Goal: Task Accomplishment & Management: Manage account settings

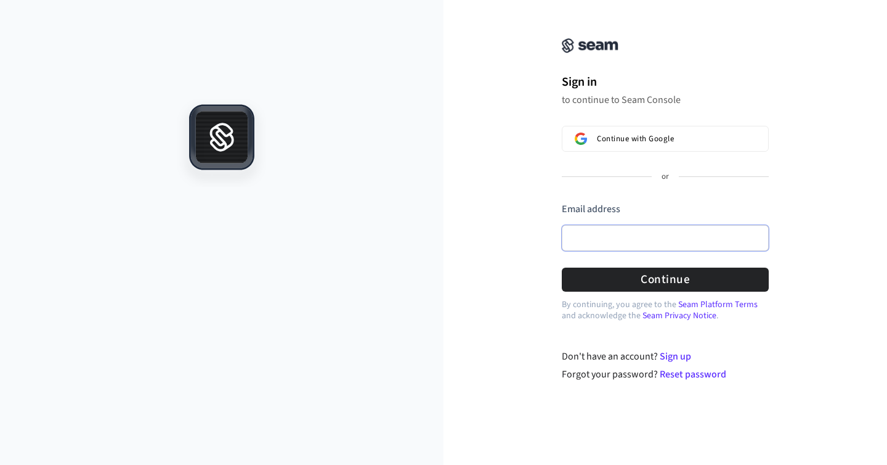
click at [595, 239] on input "Email address" at bounding box center [665, 238] width 207 height 26
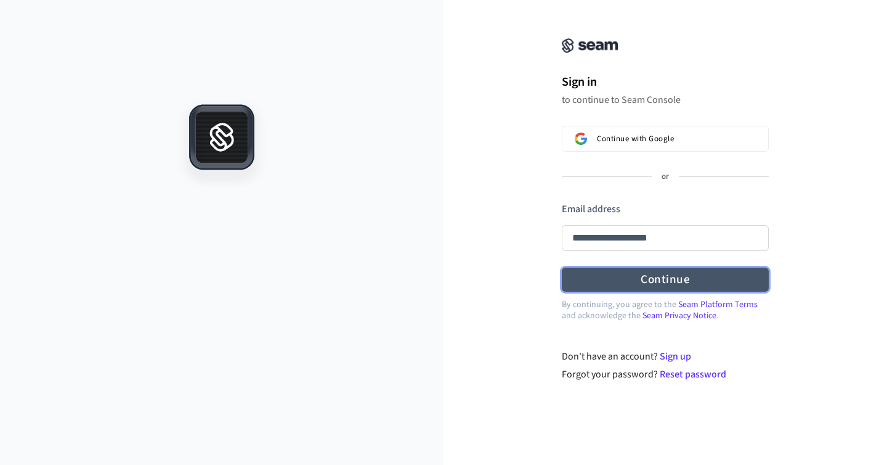
click at [679, 282] on button "Continue" at bounding box center [665, 279] width 207 height 24
type input "**********"
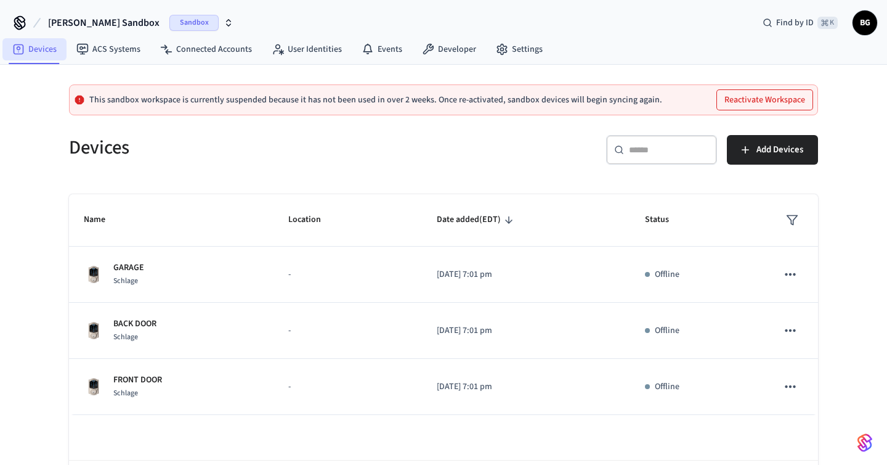
click at [30, 52] on link "Devices" at bounding box center [34, 49] width 64 height 22
click at [763, 164] on button "Add Devices" at bounding box center [772, 150] width 91 height 30
click at [749, 99] on button "Reactivate Workspace" at bounding box center [765, 100] width 96 height 20
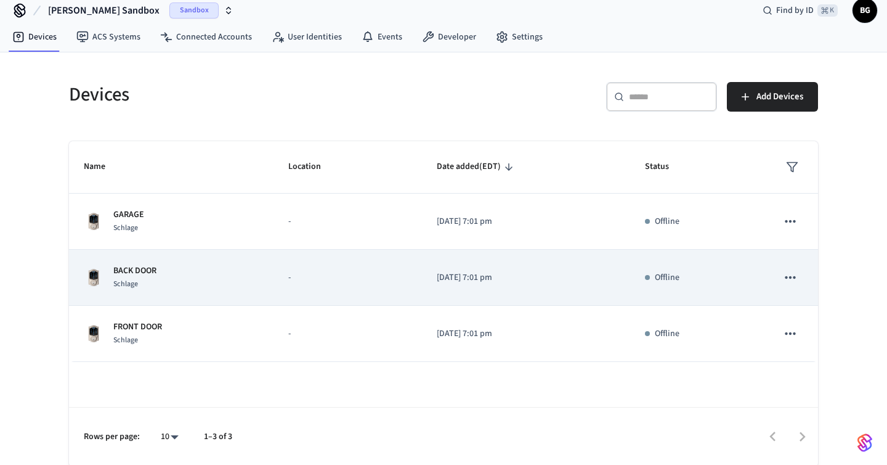
scroll to position [14, 0]
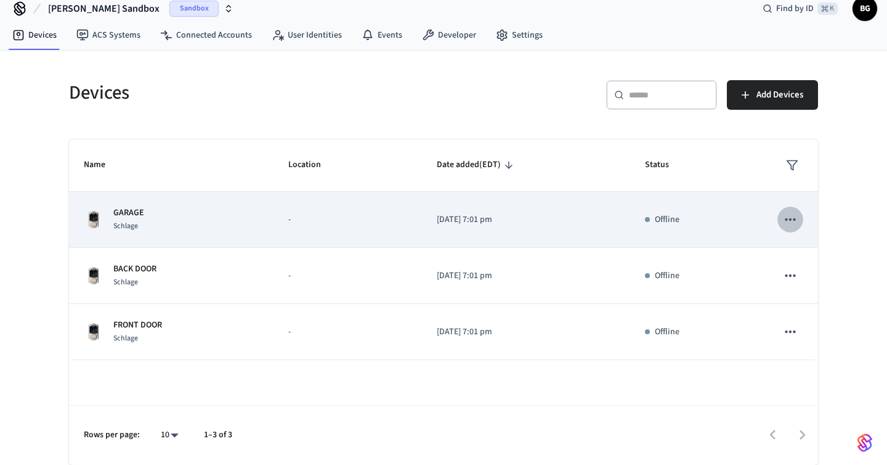
click at [790, 217] on icon "sticky table" at bounding box center [791, 219] width 16 height 16
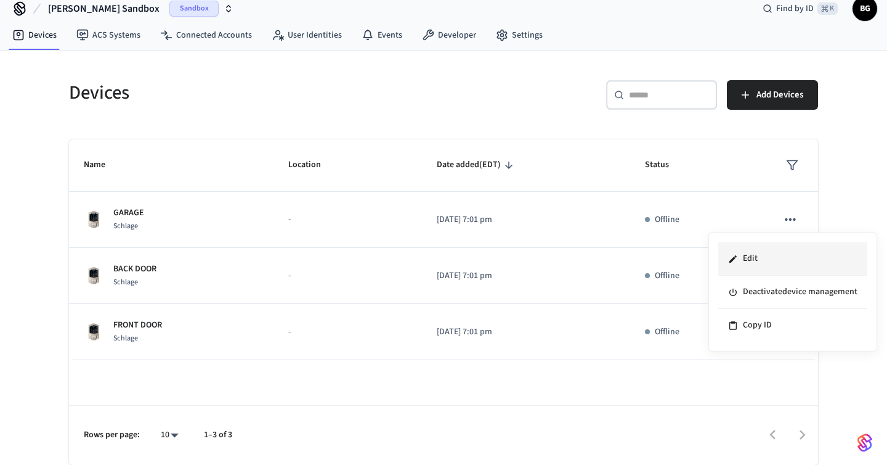
click at [744, 257] on li "Edit" at bounding box center [792, 258] width 149 height 33
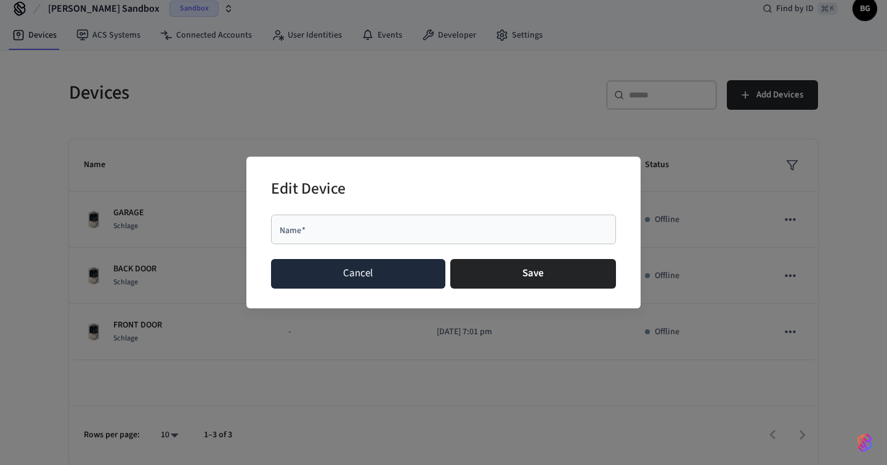
click at [359, 266] on button "Cancel" at bounding box center [358, 274] width 174 height 30
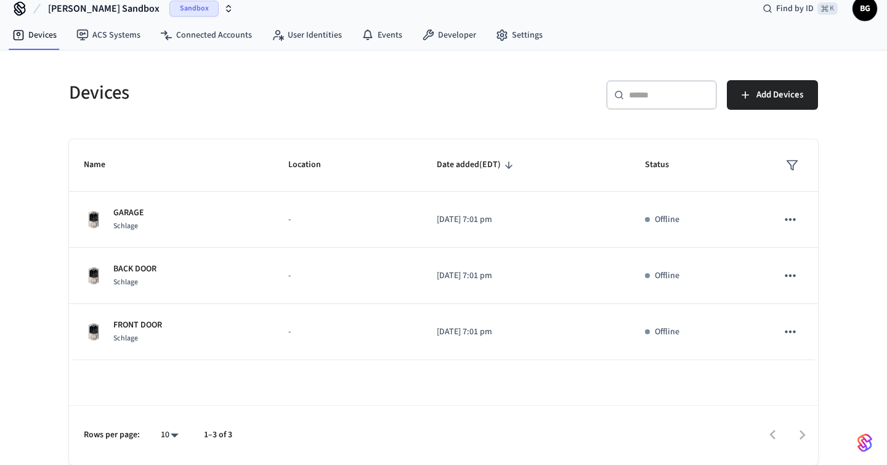
scroll to position [0, 0]
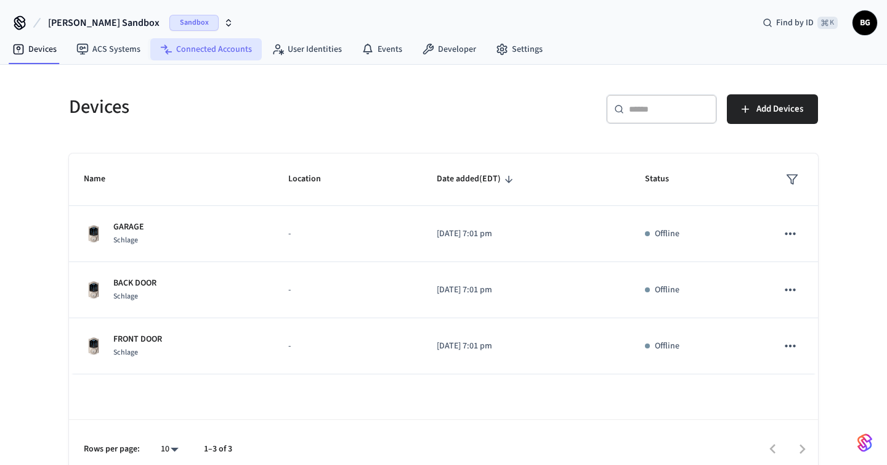
click at [210, 47] on link "Connected Accounts" at bounding box center [206, 49] width 112 height 22
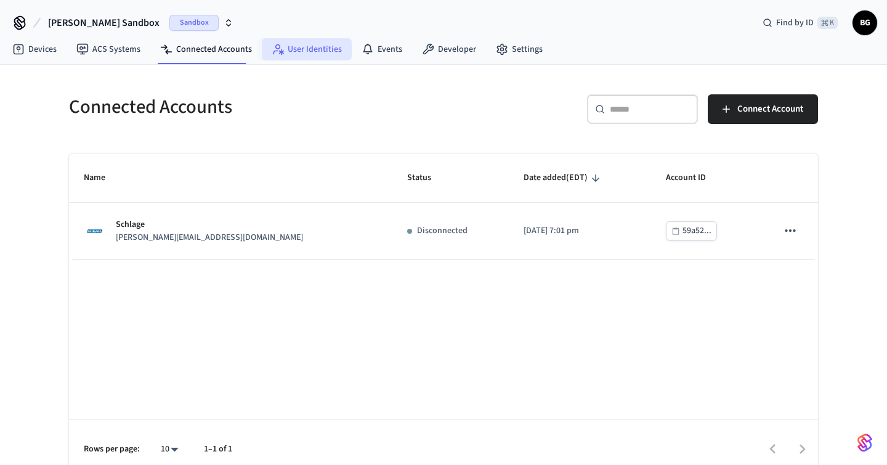
click at [304, 51] on link "User Identities" at bounding box center [307, 49] width 90 height 22
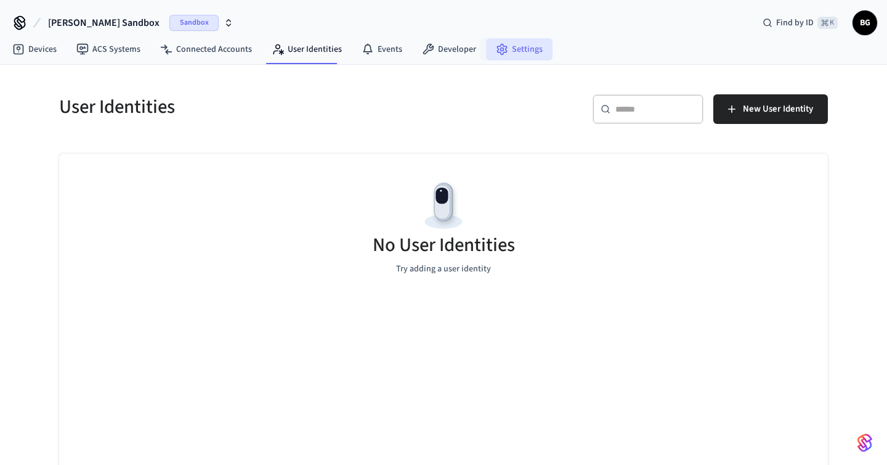
click at [507, 52] on link "Settings" at bounding box center [519, 49] width 67 height 22
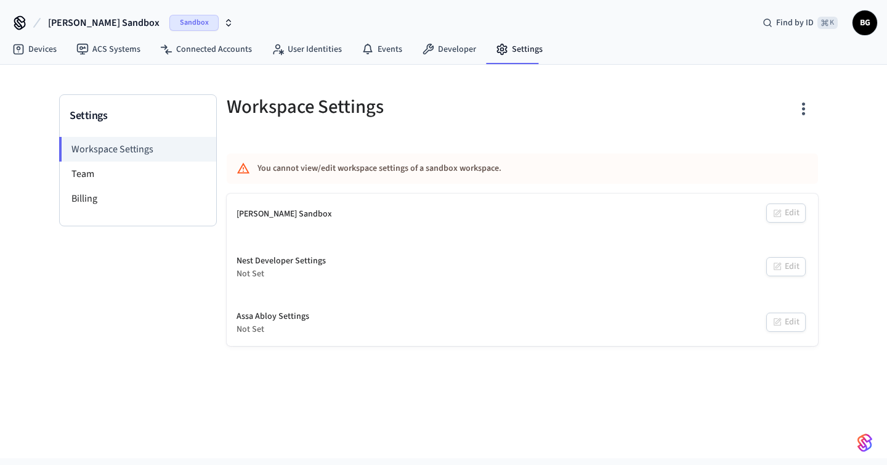
click at [301, 275] on div "Not Set" at bounding box center [281, 273] width 89 height 13
click at [92, 201] on li "Billing" at bounding box center [138, 198] width 157 height 25
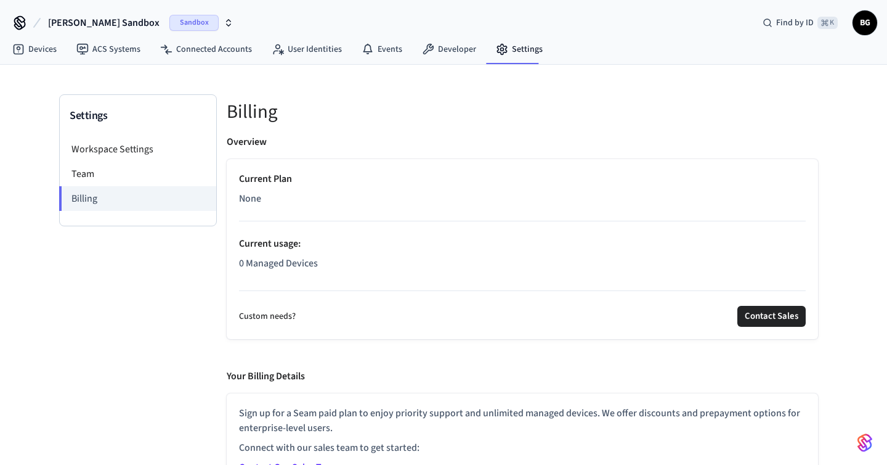
click at [314, 193] on p "None" at bounding box center [522, 198] width 567 height 15
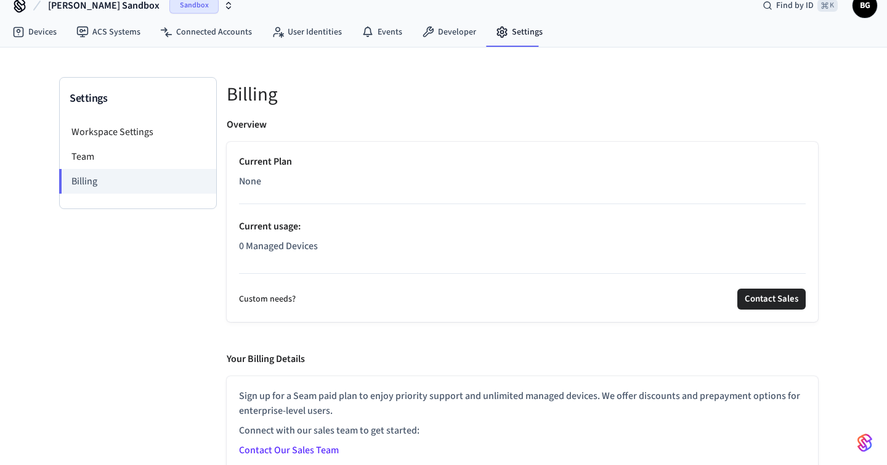
scroll to position [27, 0]
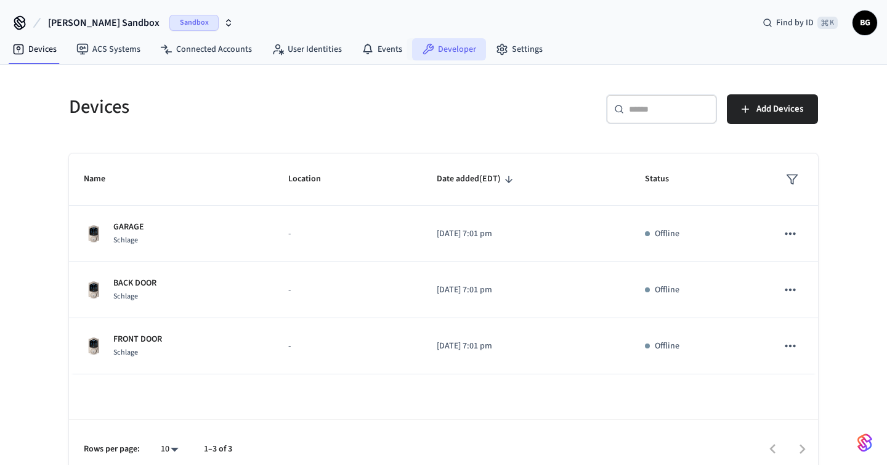
click at [440, 44] on link "Developer" at bounding box center [449, 49] width 74 height 22
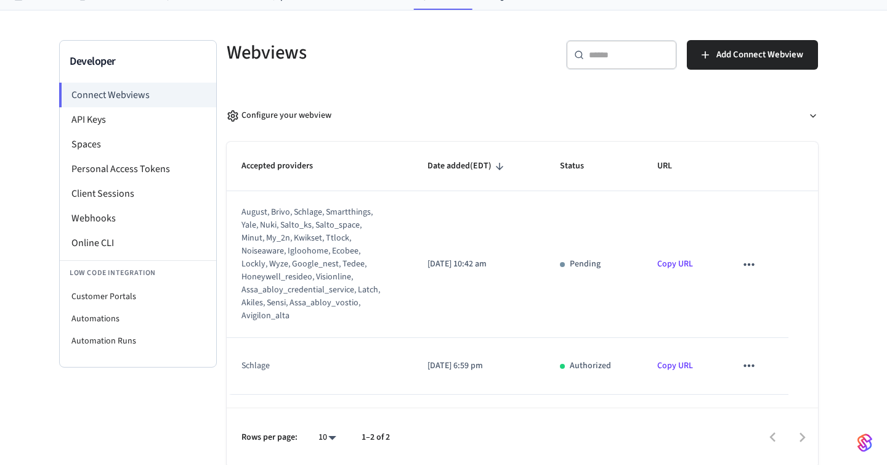
scroll to position [57, 0]
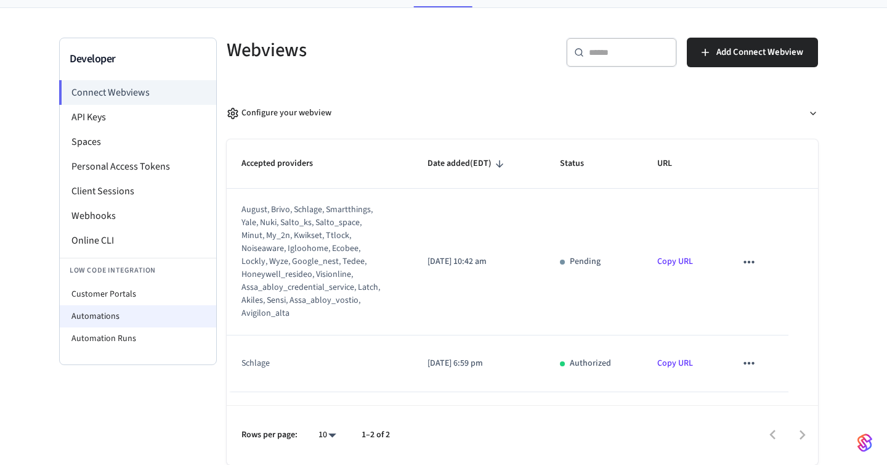
click at [113, 311] on li "Automations" at bounding box center [138, 316] width 157 height 22
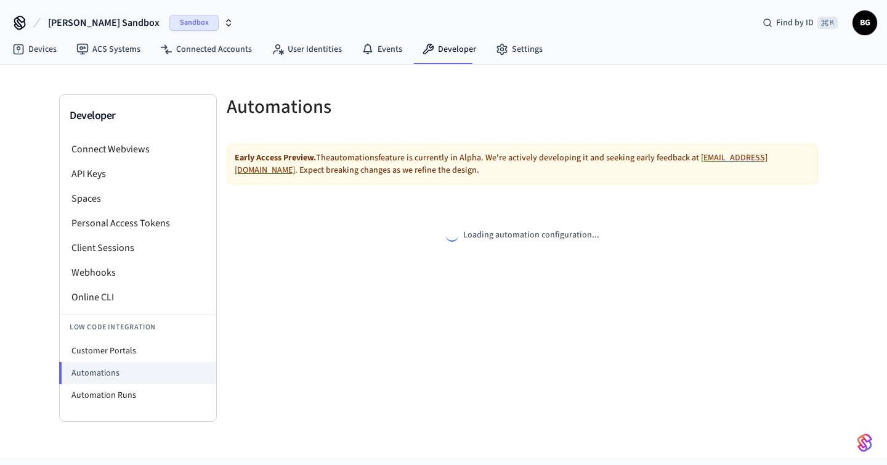
select select "**********"
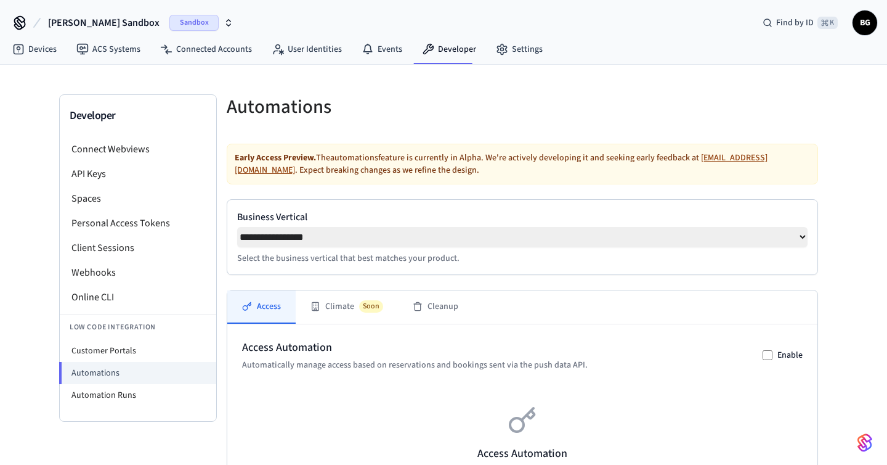
click at [312, 240] on select "**********" at bounding box center [522, 237] width 571 height 20
click at [237, 227] on select "**********" at bounding box center [522, 237] width 571 height 20
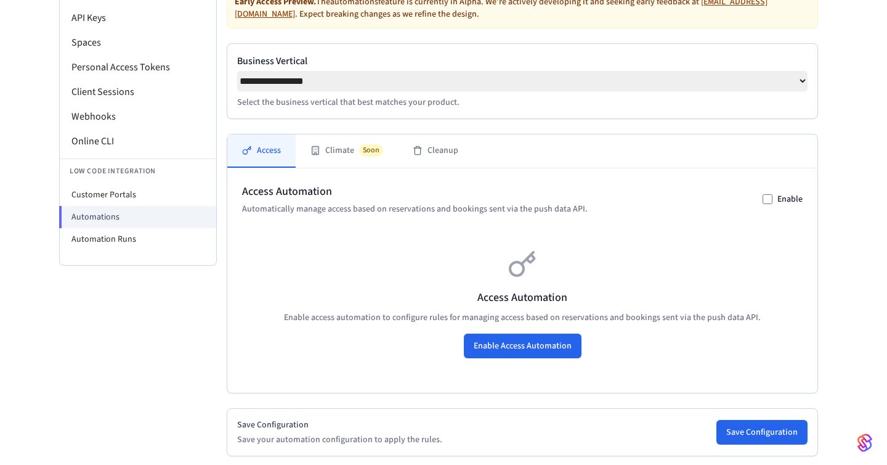
scroll to position [159, 0]
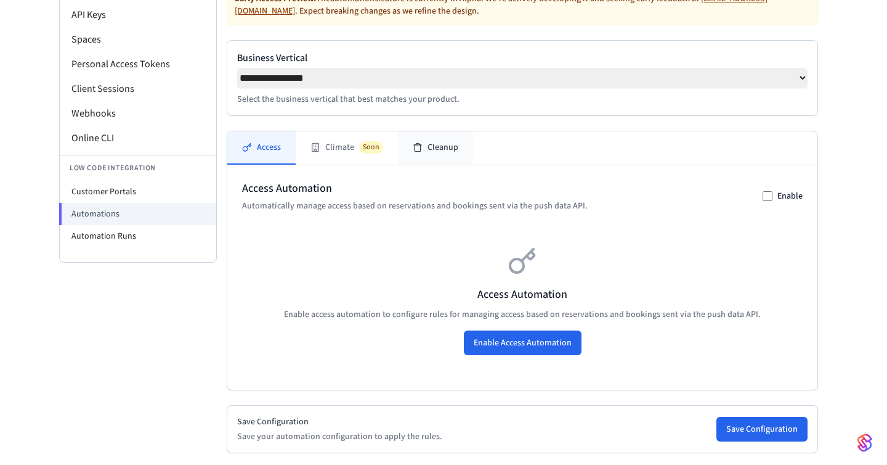
click at [421, 151] on button "Cleanup" at bounding box center [435, 147] width 75 height 33
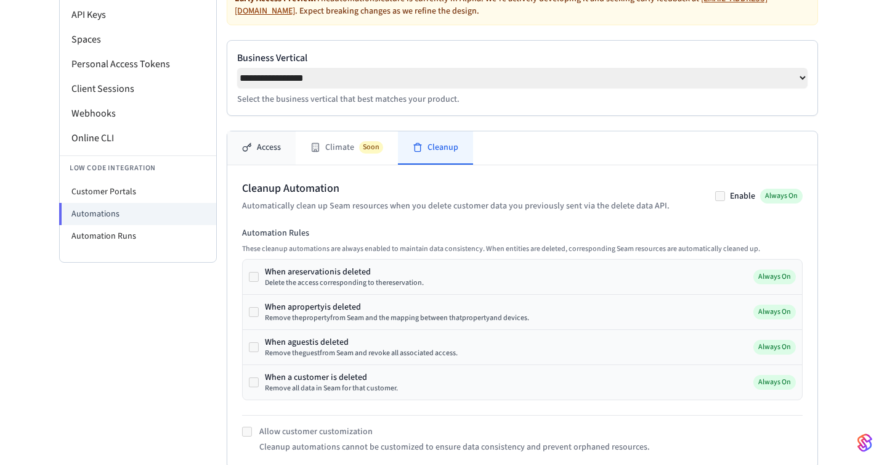
click at [263, 151] on button "Access" at bounding box center [261, 147] width 68 height 33
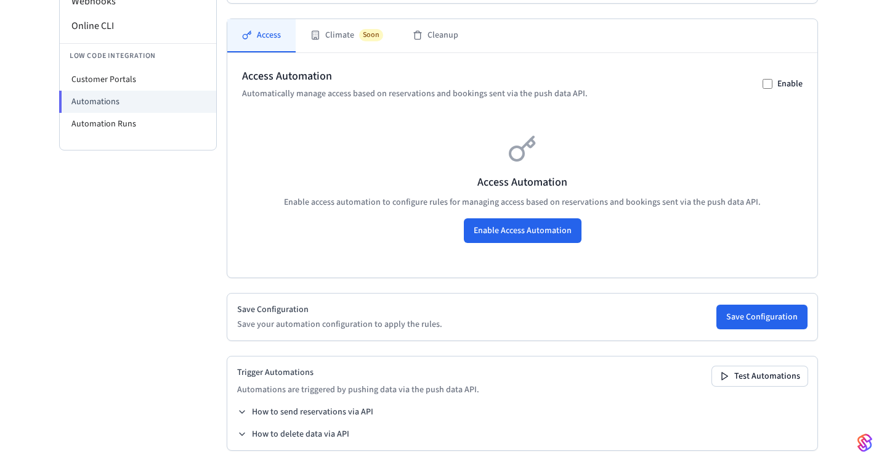
scroll to position [282, 0]
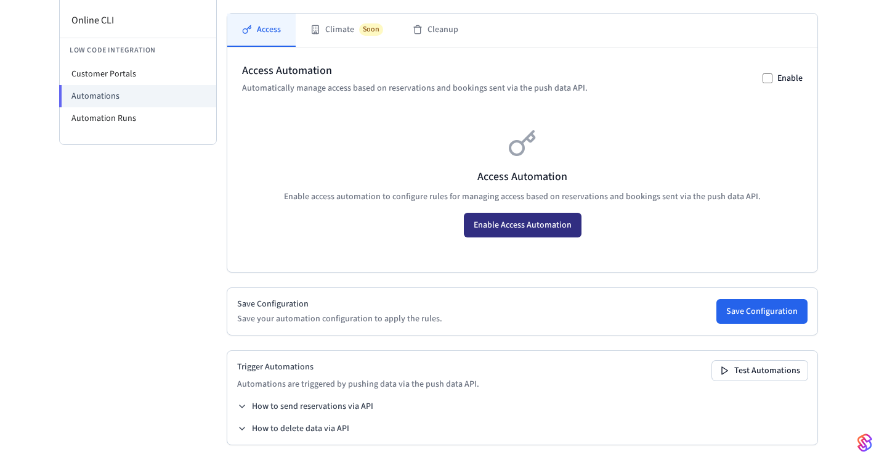
click at [526, 220] on button "Enable Access Automation" at bounding box center [523, 225] width 118 height 25
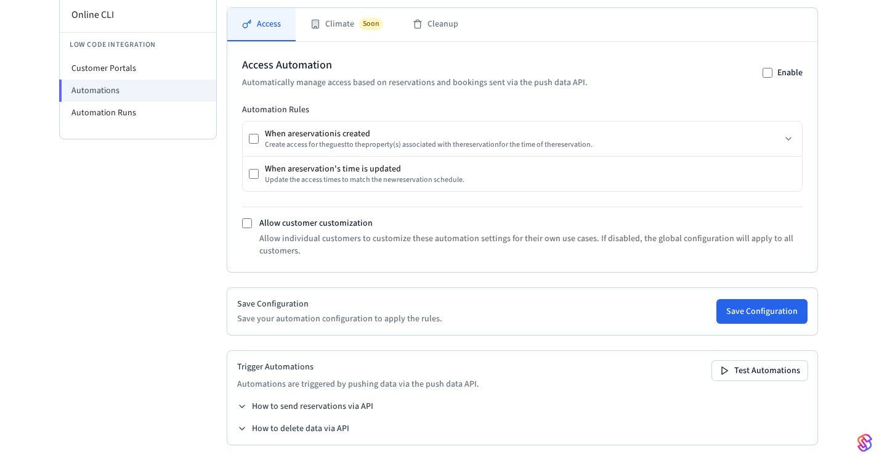
scroll to position [287, 0]
click at [752, 316] on button "Save Configuration" at bounding box center [762, 311] width 91 height 25
click at [739, 373] on button "Test Automations" at bounding box center [760, 370] width 96 height 20
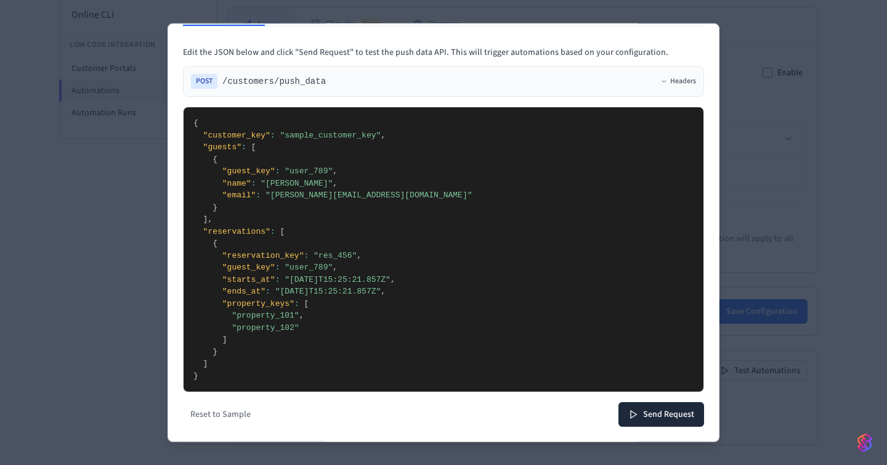
scroll to position [60, 0]
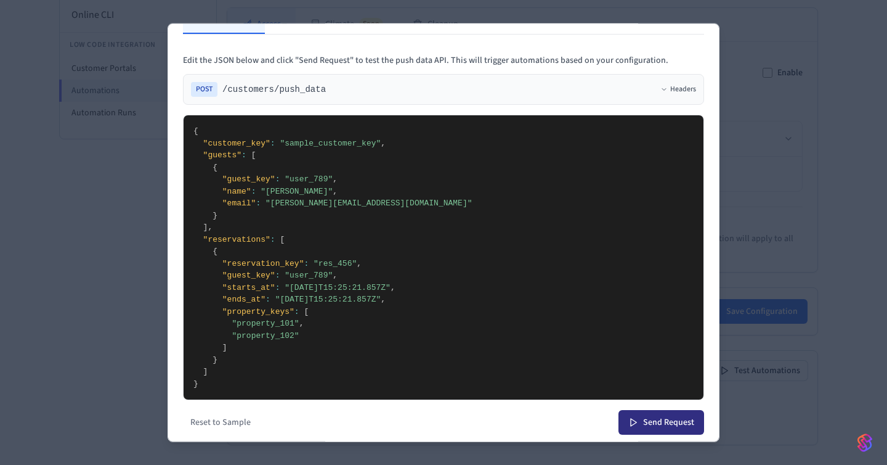
click at [677, 414] on button "Send Request" at bounding box center [662, 422] width 86 height 25
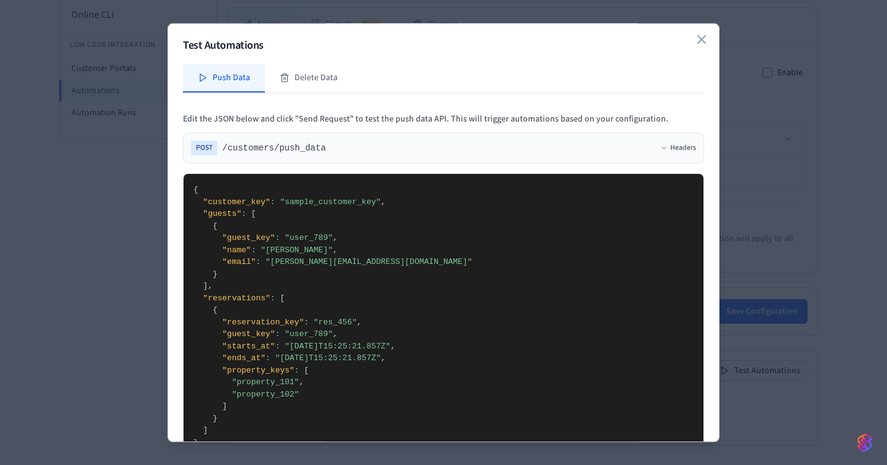
scroll to position [0, 0]
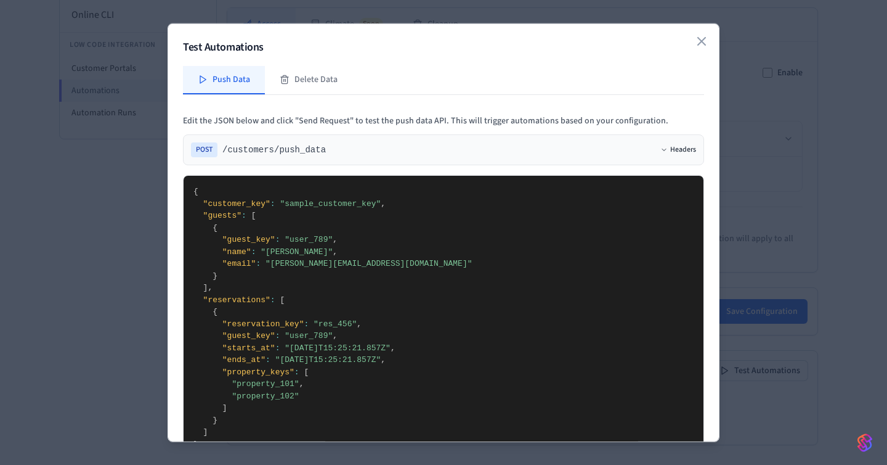
click at [674, 148] on button "Headers" at bounding box center [679, 150] width 36 height 10
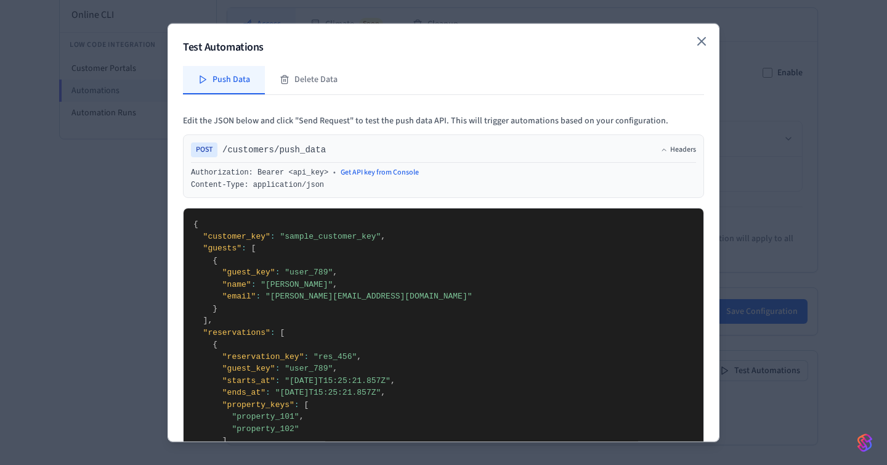
click at [704, 43] on icon "button" at bounding box center [701, 41] width 7 height 7
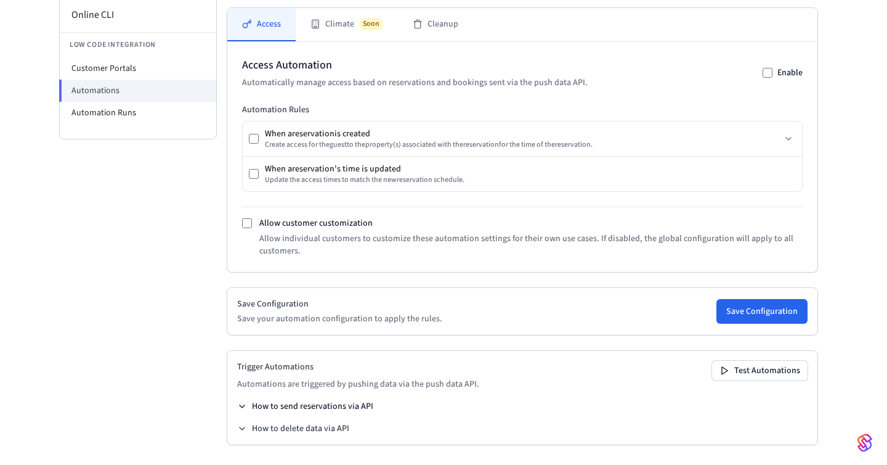
click at [242, 404] on icon at bounding box center [242, 406] width 10 height 10
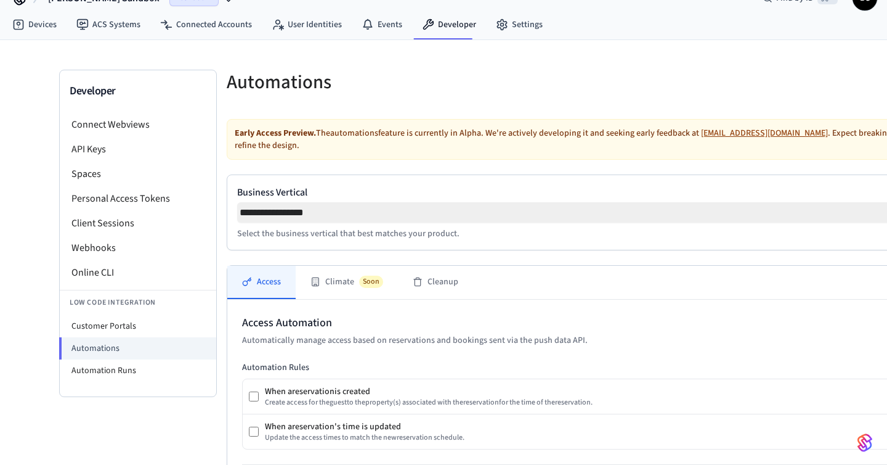
scroll to position [24, 0]
click at [502, 33] on link "Settings" at bounding box center [519, 25] width 67 height 22
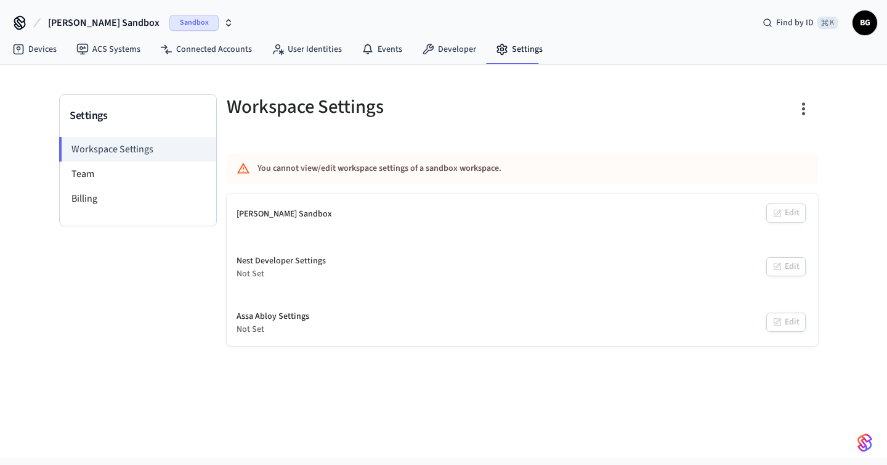
click at [169, 20] on span "Sandbox" at bounding box center [193, 23] width 49 height 16
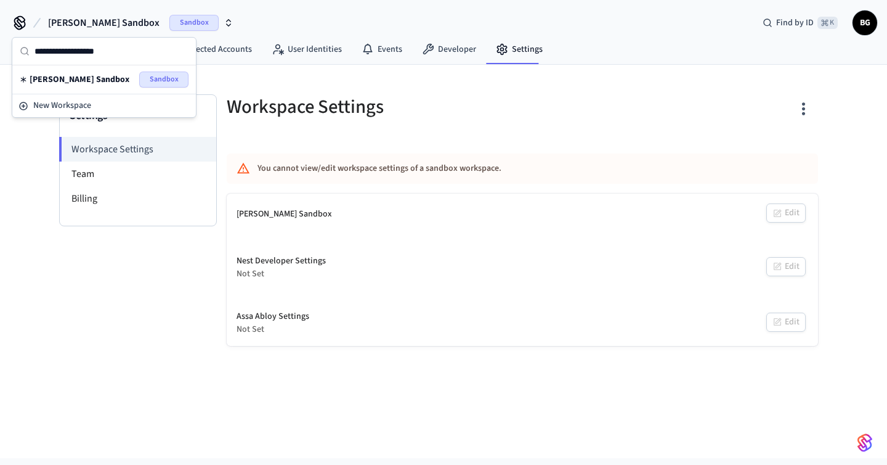
click at [171, 79] on span "Sandbox" at bounding box center [163, 79] width 49 height 16
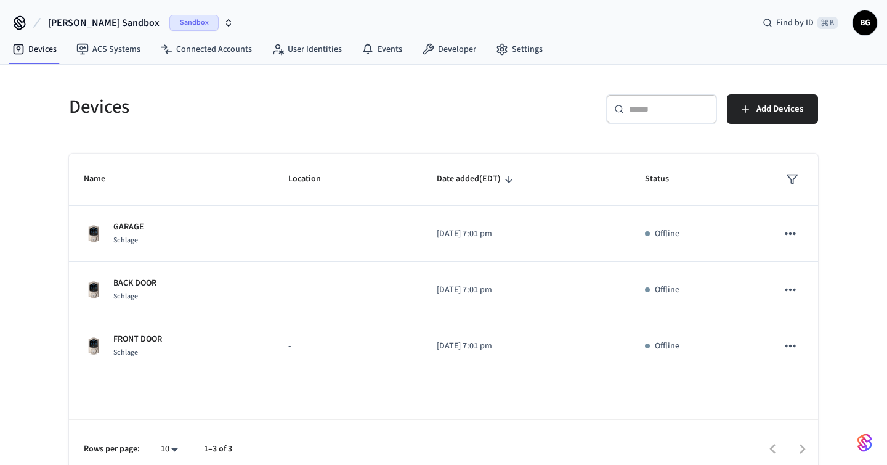
click at [224, 22] on icon "button" at bounding box center [229, 23] width 10 height 10
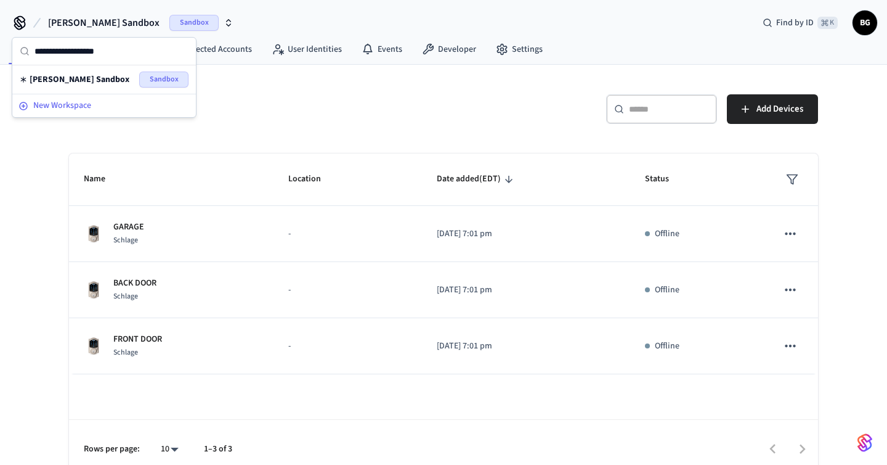
click at [51, 107] on span "New Workspace" at bounding box center [62, 105] width 58 height 13
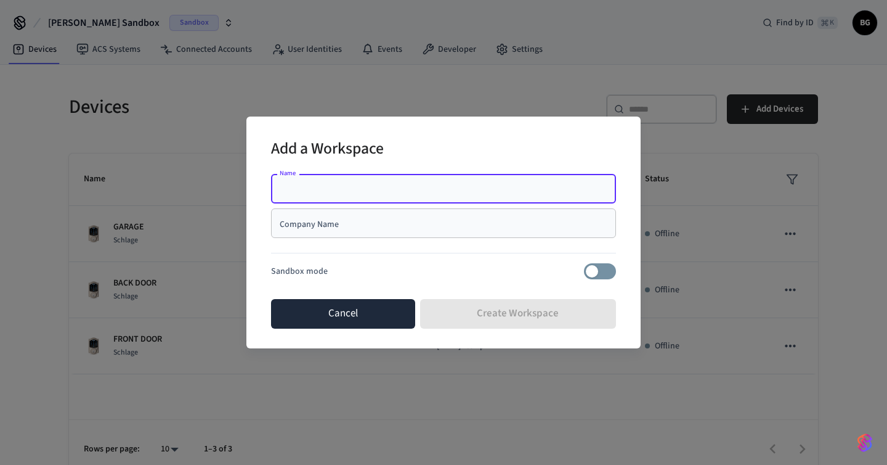
click at [352, 314] on button "Cancel" at bounding box center [343, 314] width 144 height 30
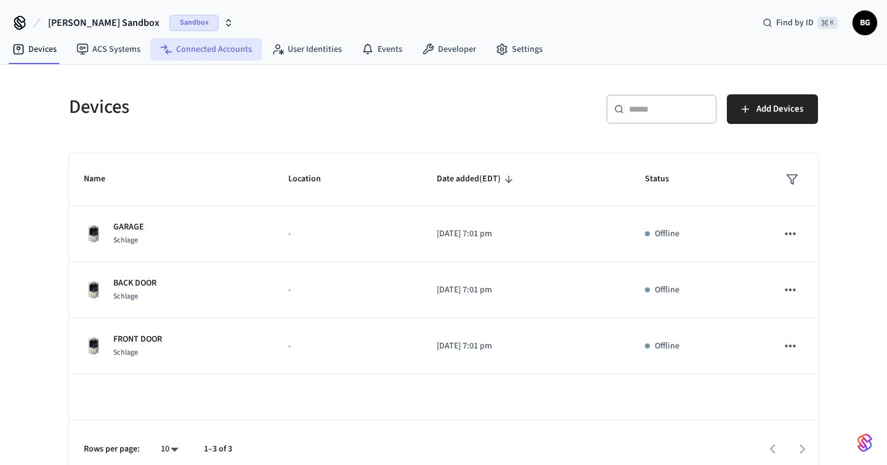
click at [203, 47] on link "Connected Accounts" at bounding box center [206, 49] width 112 height 22
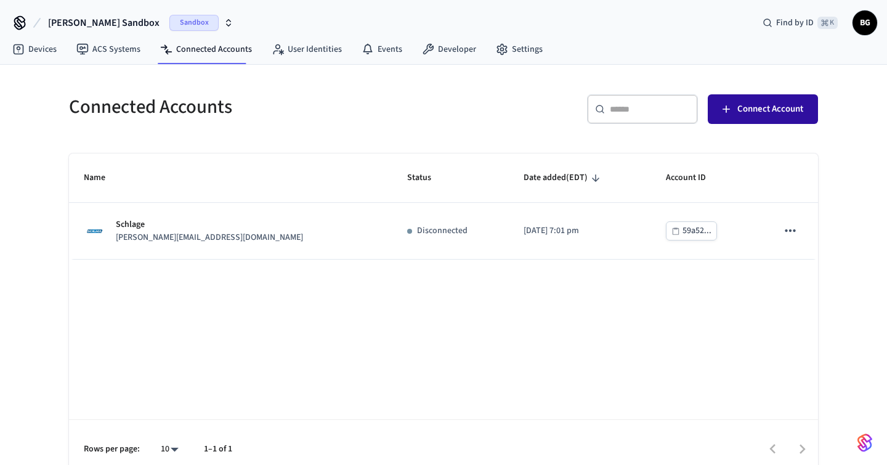
click at [748, 111] on span "Connect Account" at bounding box center [771, 109] width 66 height 16
